Goal: Task Accomplishment & Management: Manage account settings

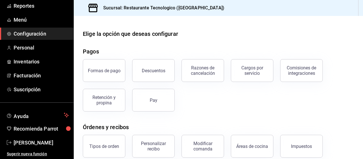
click at [189, 9] on h3 "Sucursal: Restaurante Tecnologico ([GEOGRAPHIC_DATA])" at bounding box center [162, 8] width 126 height 7
click at [28, 19] on span "Menú" at bounding box center [41, 20] width 55 height 8
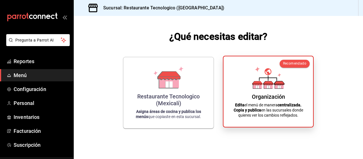
click at [300, 76] on div "Organización Edita el menú de manera centralizada. Copia y publica en las sucur…" at bounding box center [268, 91] width 76 height 61
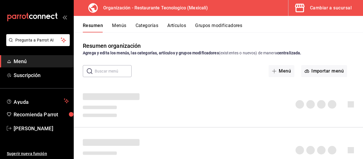
click at [117, 27] on button "Menús" at bounding box center [119, 28] width 14 height 10
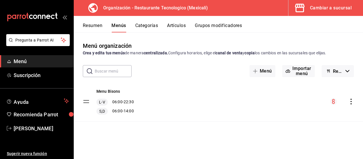
click at [351, 98] on icon "actions" at bounding box center [351, 101] width 1 height 6
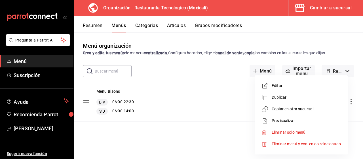
click at [306, 82] on li "Editar" at bounding box center [301, 86] width 89 height 12
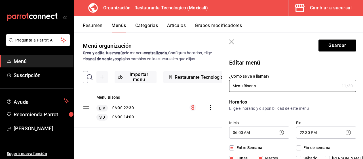
click at [234, 42] on icon "button" at bounding box center [232, 42] width 6 height 6
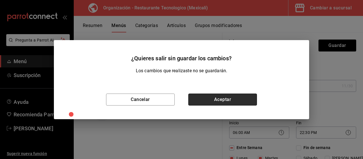
click at [220, 98] on button "Aceptar" at bounding box center [222, 99] width 69 height 12
checkbox input "false"
type input "1756161619838"
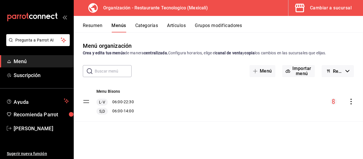
checkbox input "false"
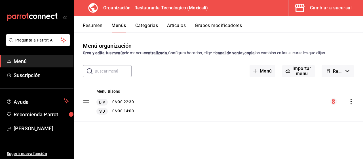
checkbox input "false"
click at [144, 29] on button "Categorías" at bounding box center [146, 28] width 23 height 10
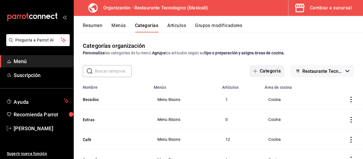
click at [264, 71] on button "Categoría" at bounding box center [267, 71] width 35 height 12
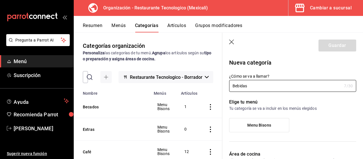
type input "Bebidas"
click at [317, 97] on div "Elige tu menú Tu categoría se va a incluir en los menús elegidos Menu Bisons" at bounding box center [289, 118] width 134 height 52
drag, startPoint x: 317, startPoint y: 97, endPoint x: 322, endPoint y: 86, distance: 12.7
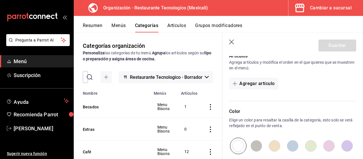
scroll to position [150, 0]
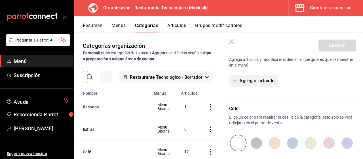
click at [271, 86] on button "Agregar artículo" at bounding box center [253, 81] width 49 height 12
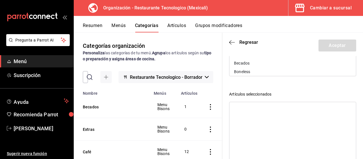
scroll to position [135, 0]
drag, startPoint x: 226, startPoint y: 42, endPoint x: 232, endPoint y: 40, distance: 5.7
click at [226, 42] on header "Regresar Aceptar" at bounding box center [292, 44] width 141 height 23
click at [232, 40] on icon "button" at bounding box center [232, 42] width 6 height 5
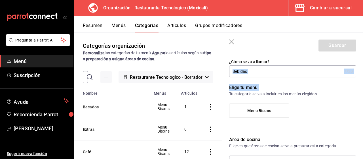
scroll to position [0, 0]
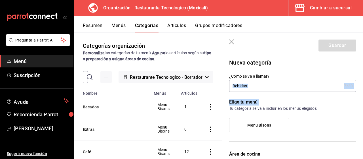
click at [320, 102] on p "Elige tu menú" at bounding box center [292, 101] width 127 height 7
click at [317, 105] on p "Tu categoría se va a incluir en los menús elegidos" at bounding box center [292, 108] width 127 height 6
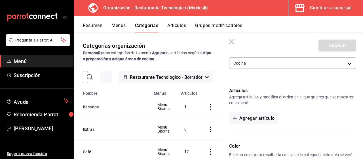
scroll to position [114, 0]
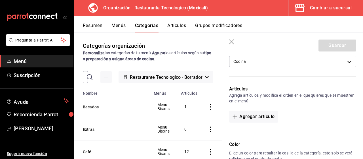
drag, startPoint x: 358, startPoint y: 111, endPoint x: 358, endPoint y: 119, distance: 8.0
click at [358, 117] on div "Nueva categoría ¿Cómo se va a llamar? Bebidas 7 /30 ¿Cómo se va a llamar? Elige…" at bounding box center [292, 100] width 141 height 317
click at [272, 116] on button "Agregar artículo" at bounding box center [253, 116] width 49 height 12
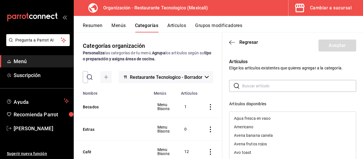
click at [182, 27] on button "Artículos" at bounding box center [176, 28] width 19 height 10
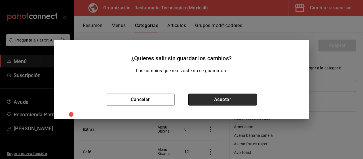
click at [212, 100] on button "Aceptar" at bounding box center [222, 99] width 69 height 12
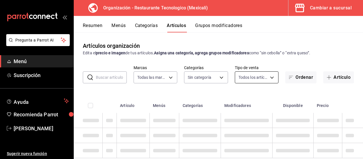
type input "781de6e5-5afb-4e7a-ac37-61d8477f1fc7"
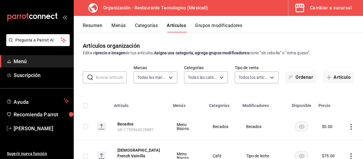
type input "d27bfef7-5a41-4a0a-8979-bed2b2b7709a,8c5700f1-b53d-4b98-9f9d-444e89469eba,63c57…"
click at [327, 78] on icon "button" at bounding box center [329, 77] width 5 height 5
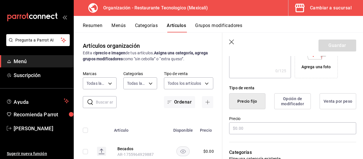
scroll to position [109, 0]
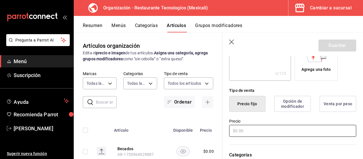
type input "Té [US_STATE] fresa kiwi"
click at [268, 127] on input "text" at bounding box center [292, 131] width 127 height 12
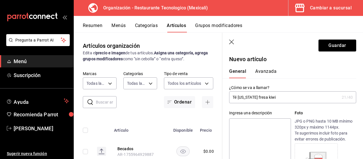
scroll to position [0, 0]
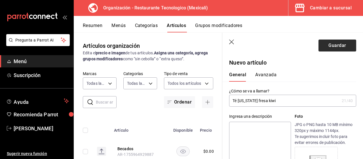
type input "$30.00"
click at [334, 49] on button "Guardar" at bounding box center [338, 45] width 38 height 12
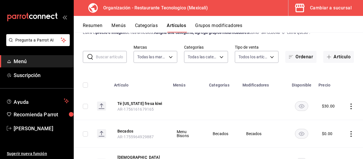
scroll to position [12, 0]
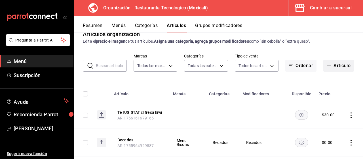
click at [328, 68] on button "Artículo" at bounding box center [339, 66] width 31 height 12
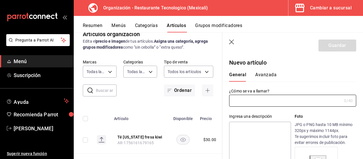
type input "t"
click at [252, 100] on input "Té [US_STATE][GEOGRAPHIC_DATA])" at bounding box center [284, 100] width 110 height 11
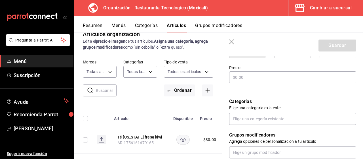
scroll to position [154, 0]
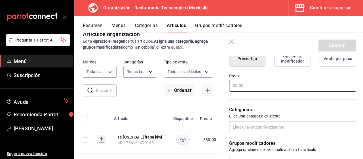
type input "Té [US_STATE] (verde)"
click at [319, 89] on input "text" at bounding box center [292, 85] width 127 height 12
type input "$30.00"
click at [340, 45] on button "Guardar" at bounding box center [338, 45] width 38 height 12
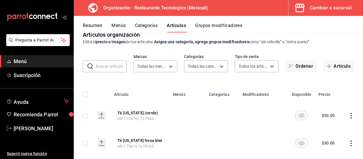
scroll to position [10, 0]
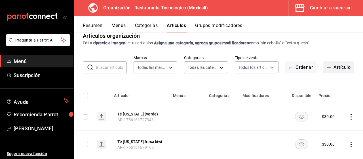
click at [348, 69] on button "Artículo" at bounding box center [339, 67] width 31 height 12
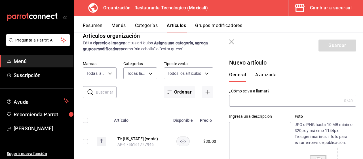
click at [278, 104] on input "text" at bounding box center [285, 100] width 113 height 11
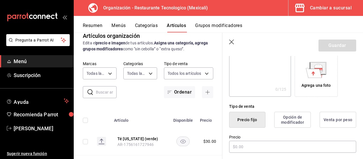
scroll to position [96, 0]
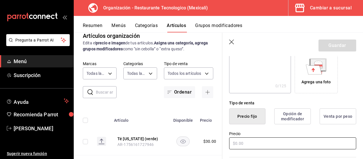
type input "Té [US_STATE] Mango"
click at [285, 139] on input "text" at bounding box center [292, 143] width 127 height 12
type input "$30.00"
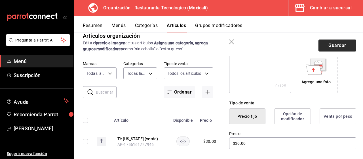
click at [346, 43] on button "Guardar" at bounding box center [338, 45] width 38 height 12
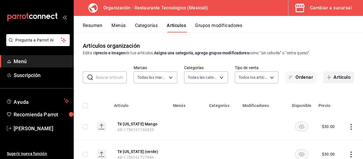
click at [345, 75] on button "Artículo" at bounding box center [339, 77] width 31 height 12
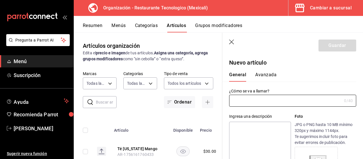
type input "AR-1756161789592"
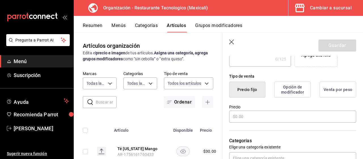
scroll to position [125, 0]
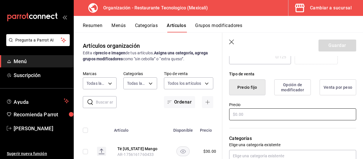
type input "Té [US_STATE] Sandia"
click at [317, 112] on input "text" at bounding box center [292, 114] width 127 height 12
type input "$30.00"
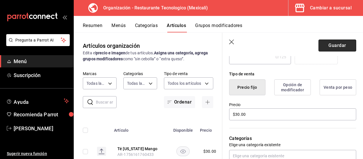
click at [348, 44] on button "Guardar" at bounding box center [338, 45] width 38 height 12
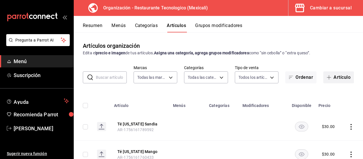
click at [349, 75] on button "Artículo" at bounding box center [339, 77] width 31 height 12
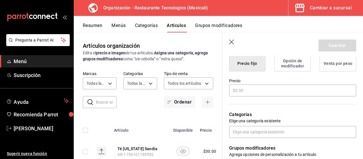
scroll to position [171, 0]
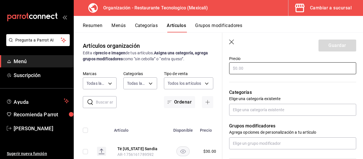
type input "Té lipton (negro)"
click at [283, 71] on input "text" at bounding box center [292, 68] width 127 height 12
type input "$30.00"
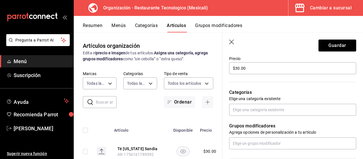
click at [352, 48] on header "Guardar" at bounding box center [292, 44] width 141 height 23
click at [346, 46] on button "Guardar" at bounding box center [338, 45] width 38 height 12
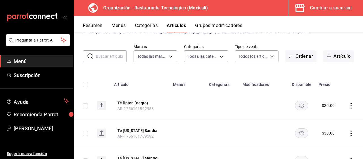
scroll to position [38, 0]
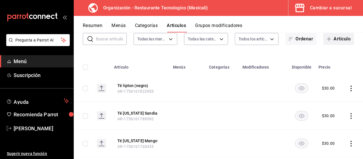
click at [346, 39] on button "Artículo" at bounding box center [339, 39] width 31 height 12
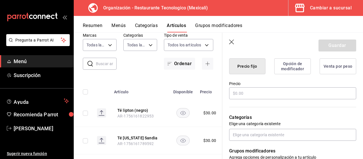
scroll to position [154, 0]
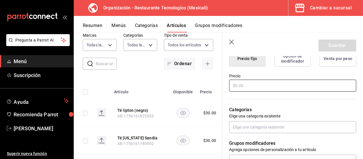
type input "Té lipton verde citricos"
click at [317, 89] on input "text" at bounding box center [292, 85] width 127 height 12
type input "$30.00"
click at [346, 43] on button "Guardar" at bounding box center [338, 45] width 38 height 12
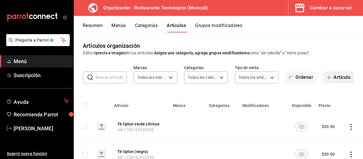
click at [328, 79] on span "button" at bounding box center [330, 77] width 7 height 5
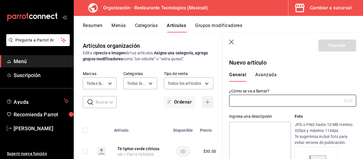
type input "AR-1756161881230"
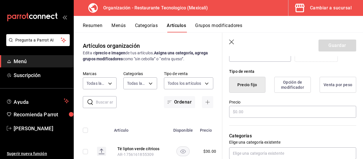
scroll to position [131, 0]
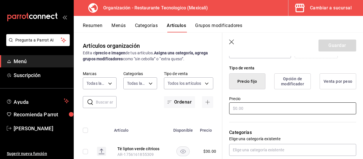
type input "Té lipton Durazno"
click at [322, 104] on input "text" at bounding box center [292, 108] width 127 height 12
type input "$30.00"
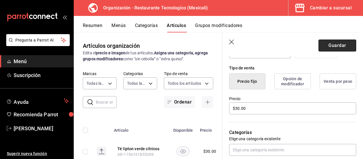
click at [343, 46] on button "Guardar" at bounding box center [338, 45] width 38 height 12
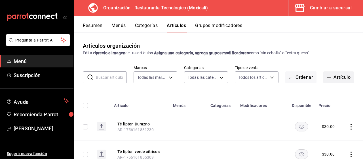
click at [344, 77] on button "Artículo" at bounding box center [339, 77] width 31 height 12
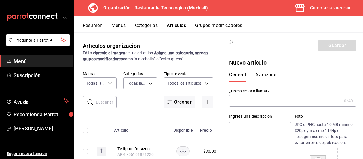
click at [296, 105] on input "text" at bounding box center [285, 100] width 113 height 11
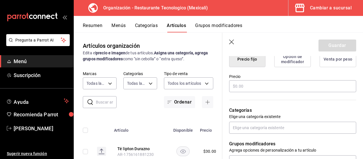
scroll to position [152, 0]
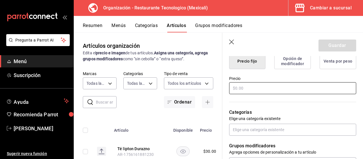
type input "Agua natural"
click at [323, 92] on input "text" at bounding box center [292, 88] width 127 height 12
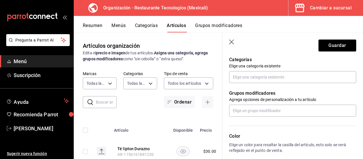
scroll to position [205, 0]
type input "$15.00"
click at [343, 42] on button "Guardar" at bounding box center [338, 45] width 38 height 12
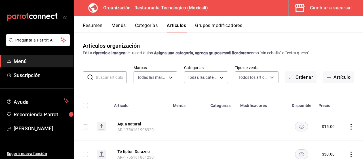
click at [149, 28] on button "Categorías" at bounding box center [146, 28] width 23 height 10
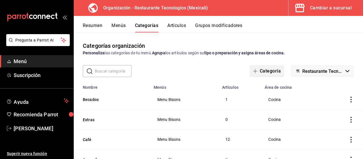
click at [274, 73] on button "Categoría" at bounding box center [267, 71] width 35 height 12
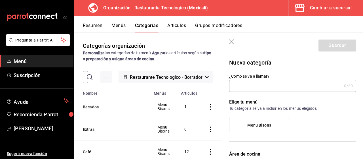
click at [307, 94] on div "Elige tu menú Tu categoría se va a incluir en los menús elegidos Menu Bisons" at bounding box center [289, 118] width 134 height 52
click at [306, 83] on input "¿Cómo se va a llamar?" at bounding box center [285, 85] width 113 height 11
type input "K"
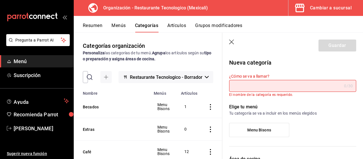
type input "k"
type input "K"
type input "a"
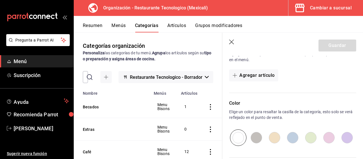
scroll to position [159, 0]
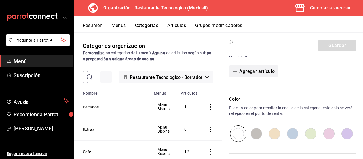
type input "Bebidas"
click at [273, 67] on button "Agregar artículo" at bounding box center [253, 71] width 49 height 12
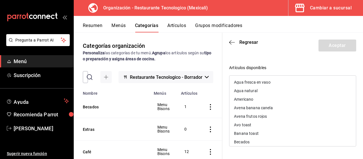
scroll to position [45, 0]
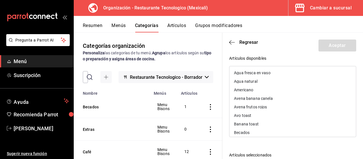
click at [256, 80] on div "Agua natural" at bounding box center [246, 81] width 24 height 4
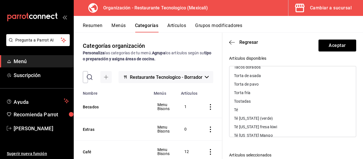
scroll to position [546, 0]
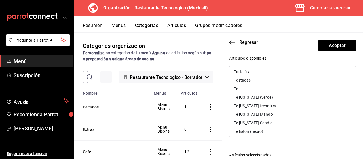
click at [313, 95] on div "Té [US_STATE] (verde)" at bounding box center [293, 97] width 127 height 9
click at [313, 95] on div "Té [US_STATE] fresa kiwi" at bounding box center [293, 97] width 127 height 9
click at [313, 95] on div "Té [US_STATE] Mango" at bounding box center [293, 97] width 127 height 9
click at [313, 95] on div "Té [US_STATE] Sandia" at bounding box center [293, 97] width 127 height 9
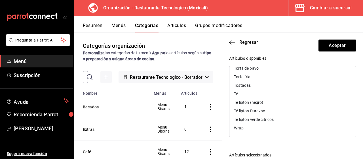
scroll to position [541, 0]
click at [308, 102] on div "Té lipton (negro)" at bounding box center [293, 102] width 127 height 9
click at [306, 110] on div "Té lipton Durazno" at bounding box center [293, 111] width 127 height 9
click at [303, 120] on div "Té lipton verde citricos" at bounding box center [293, 119] width 127 height 9
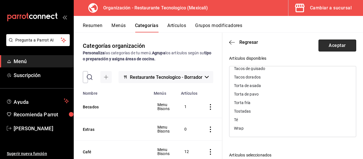
click at [345, 43] on button "Aceptar" at bounding box center [338, 45] width 38 height 12
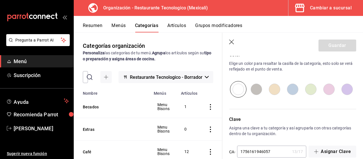
scroll to position [317, 0]
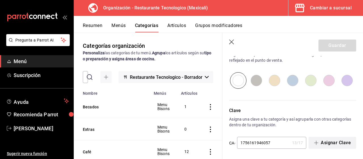
click at [333, 141] on button "Asignar Clave" at bounding box center [333, 143] width 48 height 12
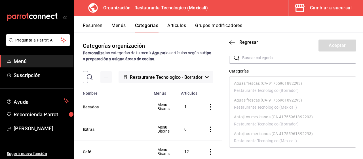
scroll to position [0, 0]
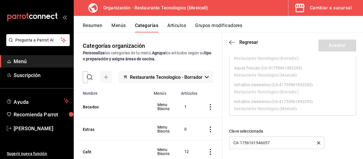
scroll to position [59, 0]
drag, startPoint x: 316, startPoint y: 144, endPoint x: 316, endPoint y: 140, distance: 3.7
click at [316, 142] on div "CA-1756161946057" at bounding box center [276, 141] width 95 height 12
click at [317, 139] on button "button" at bounding box center [318, 141] width 3 height 4
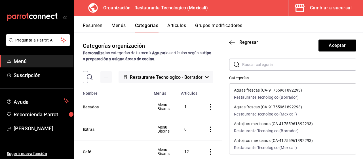
scroll to position [0, 0]
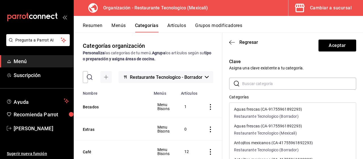
click at [291, 83] on input "text" at bounding box center [299, 83] width 114 height 11
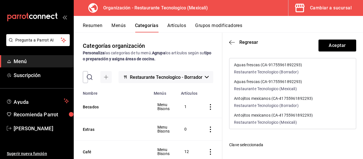
scroll to position [47, 0]
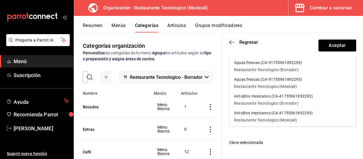
click at [233, 45] on header "Regresar Aceptar" at bounding box center [292, 44] width 141 height 23
click at [232, 43] on icon "button" at bounding box center [232, 42] width 6 height 5
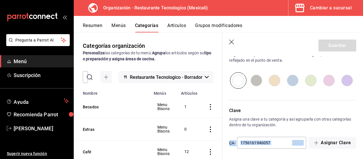
drag, startPoint x: 356, startPoint y: 129, endPoint x: 359, endPoint y: 123, distance: 6.5
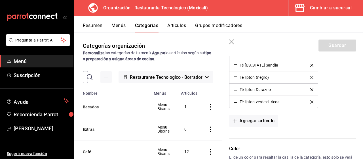
scroll to position [190, 0]
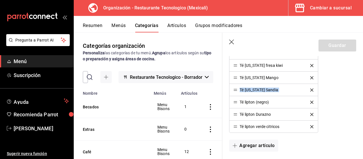
drag, startPoint x: 358, startPoint y: 89, endPoint x: 353, endPoint y: 81, distance: 9.7
click at [353, 81] on div "Nueva categoría ¿Cómo se va a llamar? Bebidas 7 /30 ¿Cómo se va a llamar? Elige…" at bounding box center [292, 76] width 141 height 421
click at [335, 86] on div "Agua natural Té [US_STATE] (verde) Té [US_STATE] fresa kiwi Té [US_STATE] Mango…" at bounding box center [292, 84] width 127 height 98
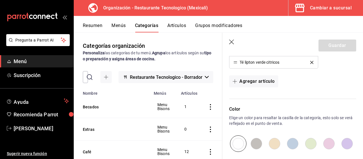
scroll to position [279, 0]
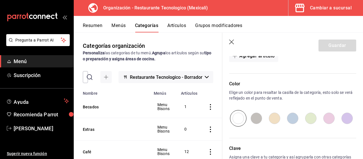
click at [253, 118] on input "radio" at bounding box center [256, 118] width 18 height 16
radio input "true"
click at [235, 118] on input "radio" at bounding box center [238, 118] width 18 height 16
radio input "true"
drag, startPoint x: 351, startPoint y: 138, endPoint x: 353, endPoint y: 136, distance: 3.1
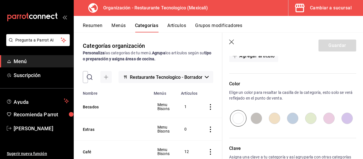
drag, startPoint x: 356, startPoint y: 134, endPoint x: 360, endPoint y: 132, distance: 4.3
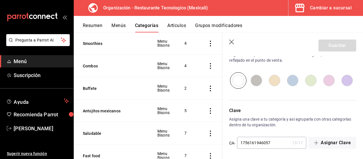
scroll to position [241, 0]
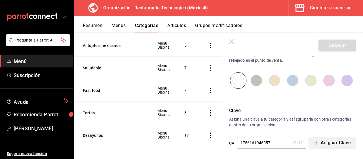
click at [326, 142] on button "Asignar Clave" at bounding box center [333, 143] width 48 height 12
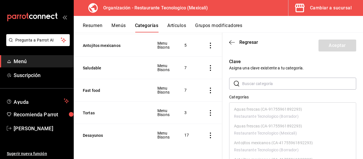
drag, startPoint x: 310, startPoint y: 79, endPoint x: 309, endPoint y: 83, distance: 3.6
click at [309, 83] on input "text" at bounding box center [299, 83] width 114 height 11
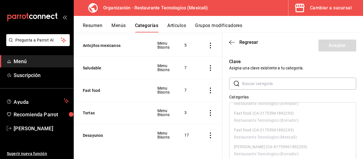
scroll to position [271, 0]
drag, startPoint x: 345, startPoint y: 119, endPoint x: 345, endPoint y: 92, distance: 27.8
click at [345, 92] on div "​ ​ Categorías Aguas frescas ([GEOGRAPHIC_DATA]-91755961892293) Restaurante Tec…" at bounding box center [292, 141] width 127 height 129
click at [339, 86] on input "text" at bounding box center [299, 83] width 114 height 11
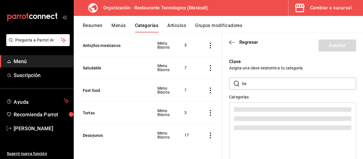
type input "b"
click at [280, 82] on input "text" at bounding box center [299, 83] width 114 height 11
type input "R"
click at [232, 44] on icon "button" at bounding box center [232, 42] width 6 height 5
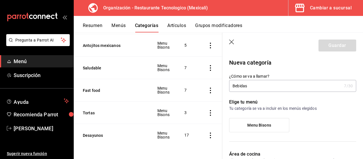
click at [230, 42] on icon "button" at bounding box center [232, 42] width 6 height 6
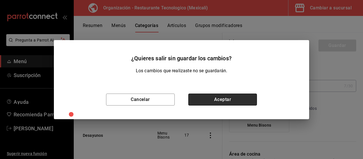
click at [236, 96] on button "Aceptar" at bounding box center [222, 99] width 69 height 12
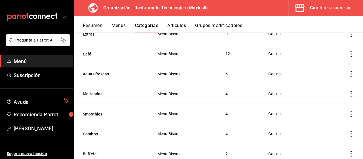
scroll to position [201, 0]
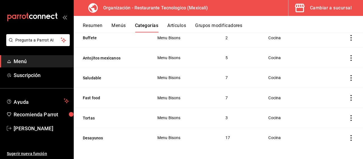
click at [349, 135] on icon "actions" at bounding box center [352, 138] width 6 height 6
click at [285, 88] on div at bounding box center [181, 79] width 363 height 159
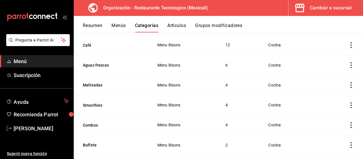
scroll to position [95, 0]
click at [349, 63] on icon "actions" at bounding box center [352, 65] width 6 height 6
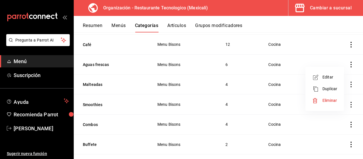
click at [333, 86] on span "Duplicar" at bounding box center [330, 89] width 15 height 6
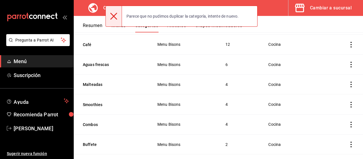
click at [230, 16] on div "Parece que no pudimos duplicar la categoría, intente de nuevo." at bounding box center [182, 16] width 121 height 12
click at [115, 20] on div at bounding box center [114, 16] width 16 height 20
click at [239, 77] on td "4" at bounding box center [240, 84] width 43 height 20
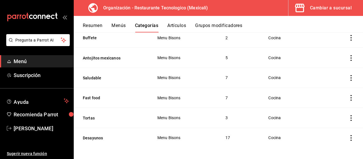
scroll to position [201, 0]
click at [171, 22] on div "Resumen Menús Categorías Artículos Grupos modificadores" at bounding box center [218, 24] width 289 height 16
click at [178, 27] on button "Artículos" at bounding box center [176, 28] width 19 height 10
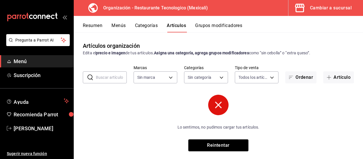
drag, startPoint x: 361, startPoint y: 50, endPoint x: 363, endPoint y: 73, distance: 22.5
click at [363, 71] on div "Artículos organización Edita el precio e imagen de tus artículos. Asigna una ca…" at bounding box center [218, 95] width 289 height 126
click at [229, 105] on div "Lo sentimos, no pudimos cargar tus artículos. Reintentar" at bounding box center [218, 123] width 170 height 56
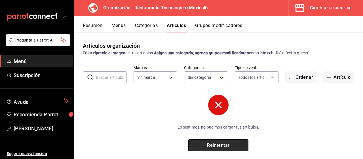
click at [227, 148] on button "Reintentar" at bounding box center [218, 145] width 60 height 12
click at [231, 146] on button "Reintentar" at bounding box center [218, 145] width 60 height 12
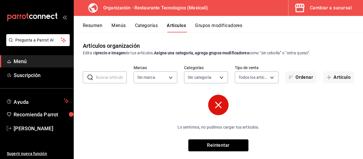
click at [231, 146] on button "Reintentar" at bounding box center [218, 145] width 60 height 12
click at [95, 123] on div "Artículos organización Edita el precio e imagen de tus artículos. Asigna una ca…" at bounding box center [218, 95] width 289 height 126
